Goal: Contribute content

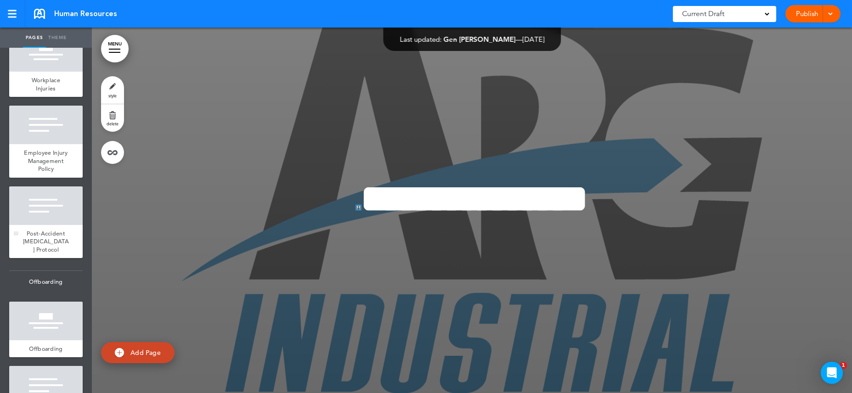
click at [56, 254] on span "Post-Accident [MEDICAL_DATA] Protocol" at bounding box center [46, 242] width 46 height 24
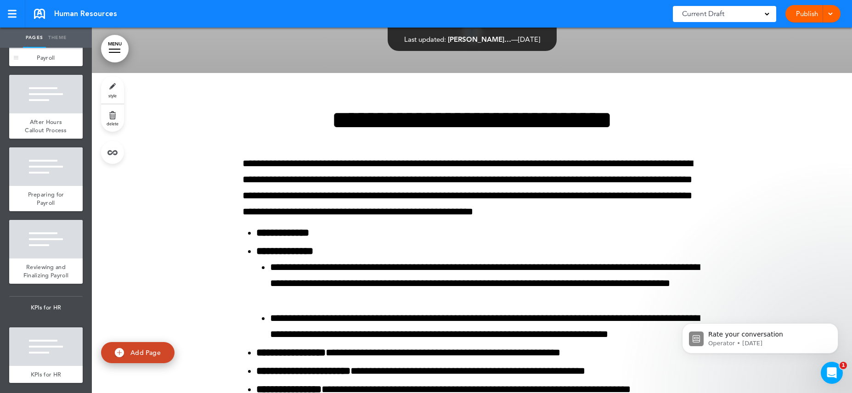
scroll to position [1935, 0]
click at [46, 113] on div at bounding box center [46, 94] width 74 height 39
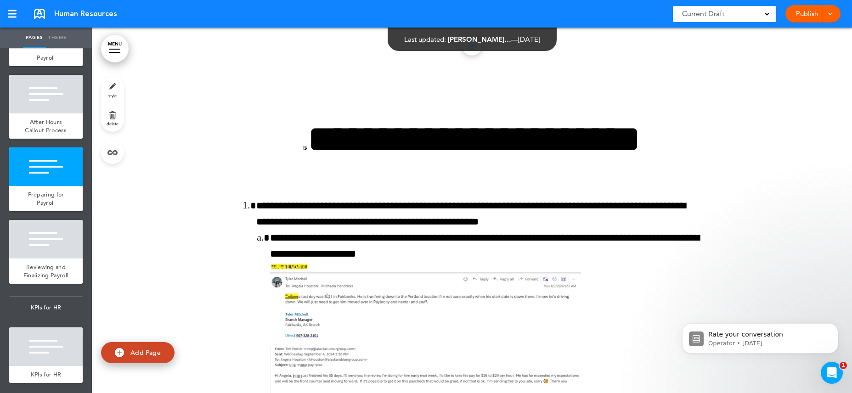
scroll to position [44794, 0]
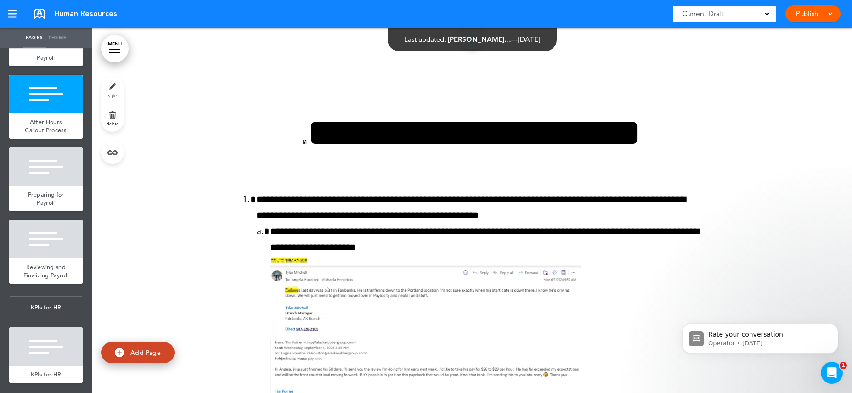
click at [807, 11] on link "Publish" at bounding box center [807, 13] width 29 height 17
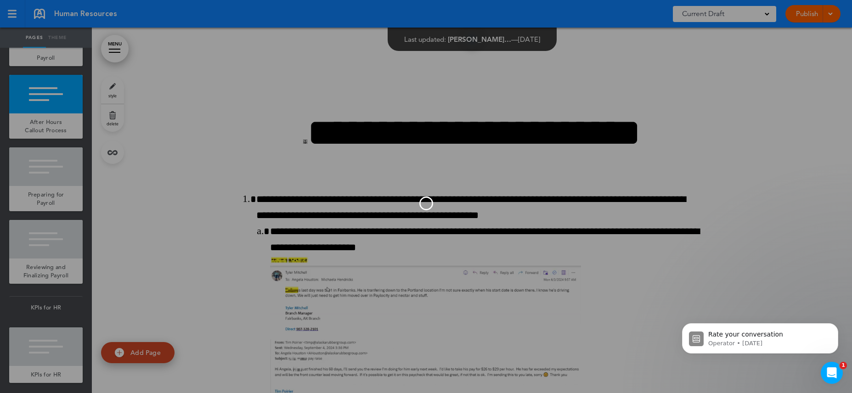
scroll to position [0, 0]
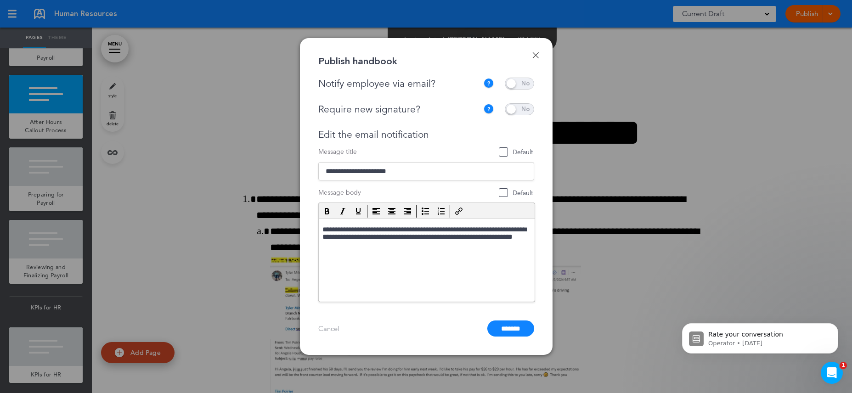
click at [526, 108] on span at bounding box center [519, 109] width 29 height 12
click at [521, 81] on span at bounding box center [519, 84] width 29 height 12
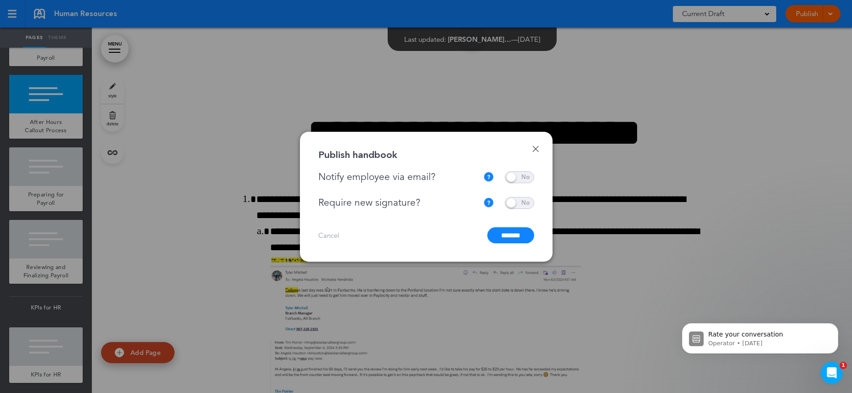
click at [516, 234] on input "*******" at bounding box center [510, 235] width 47 height 16
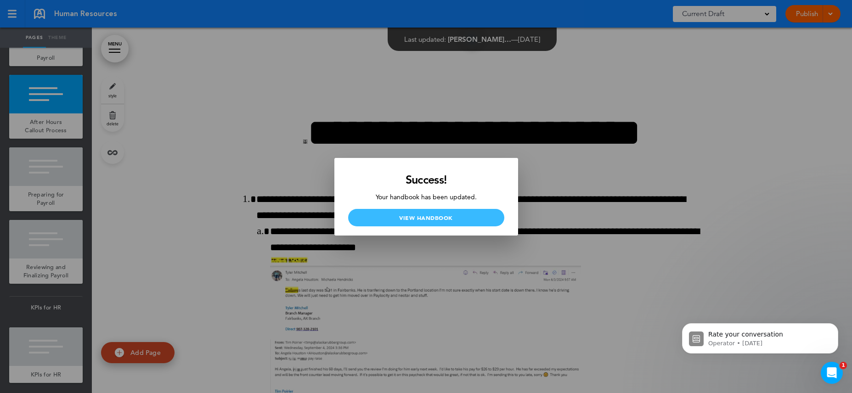
click at [440, 217] on link "View Handbook" at bounding box center [426, 217] width 156 height 17
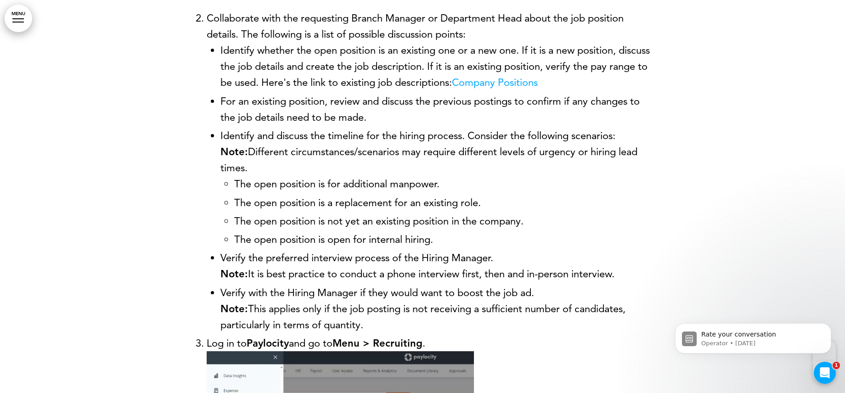
scroll to position [1149, 0]
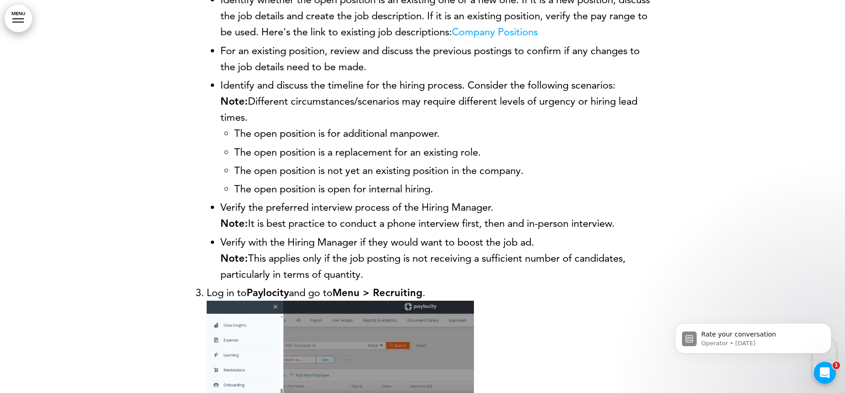
click at [535, 28] on link "Company Positions" at bounding box center [495, 32] width 86 height 12
